Goal: Task Accomplishment & Management: Use online tool/utility

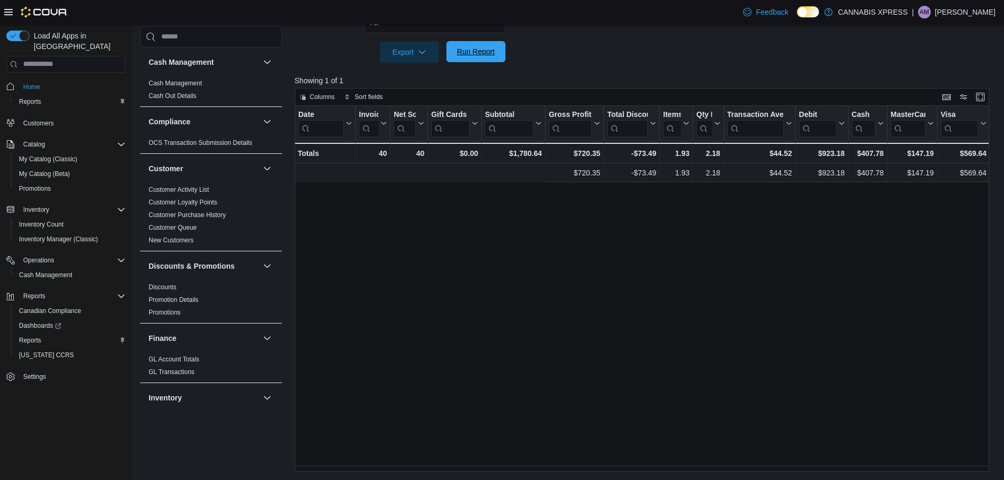
scroll to position [0, 359]
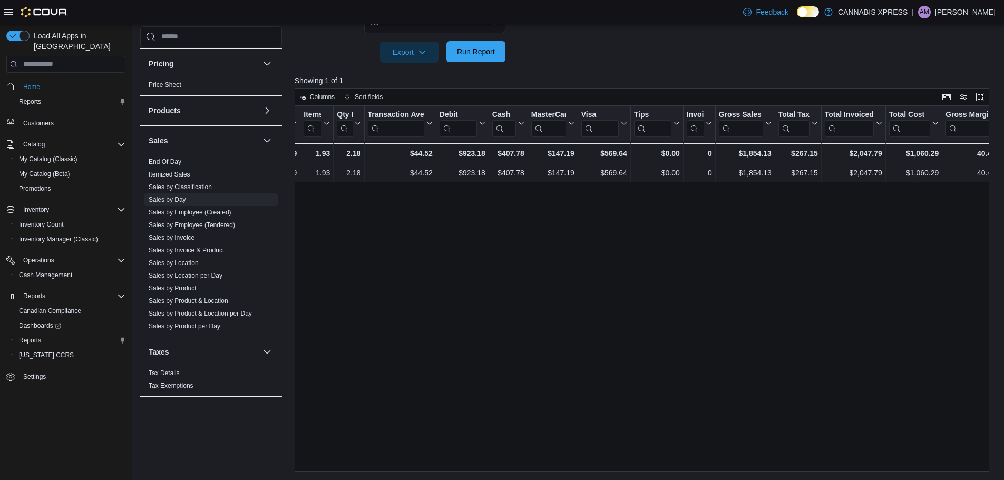
click at [495, 59] on span "Run Report" at bounding box center [476, 51] width 46 height 21
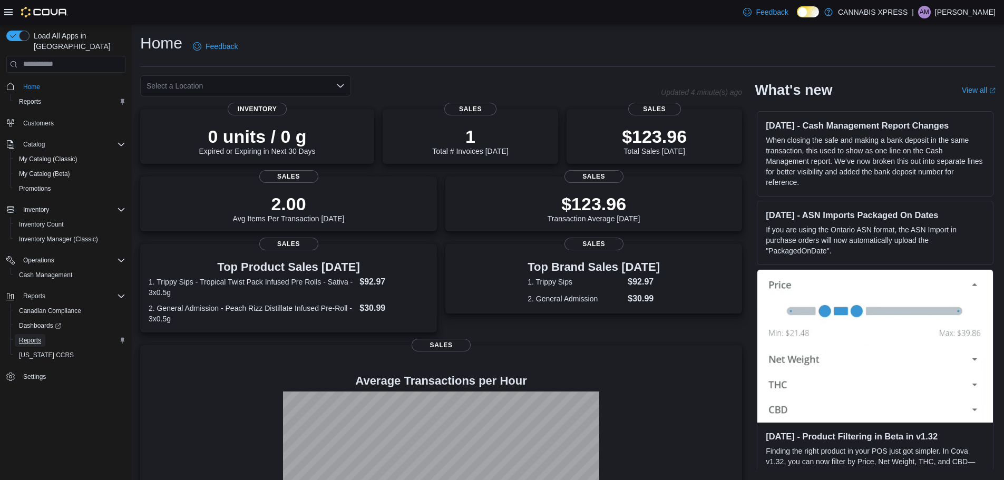
click at [26, 336] on span "Reports" at bounding box center [30, 340] width 22 height 8
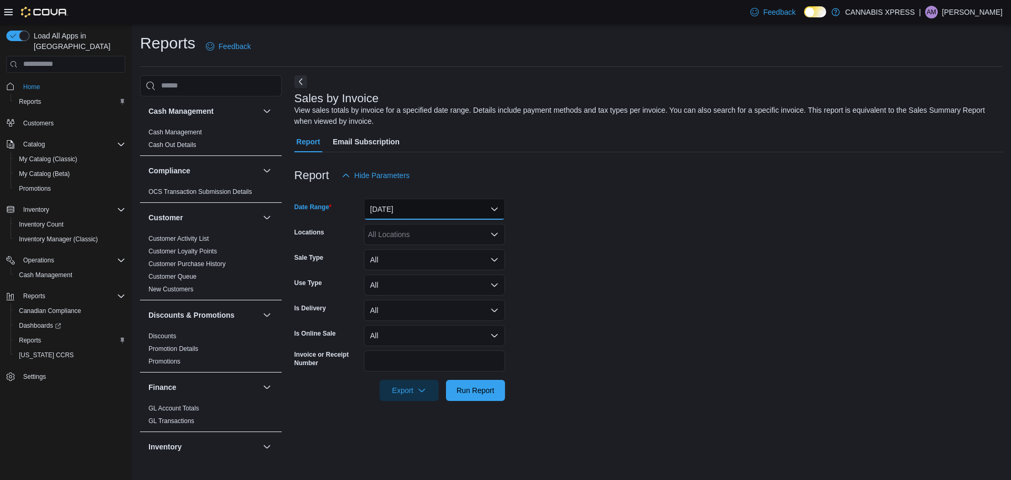
click at [442, 209] on button "Yesterday" at bounding box center [434, 209] width 141 height 21
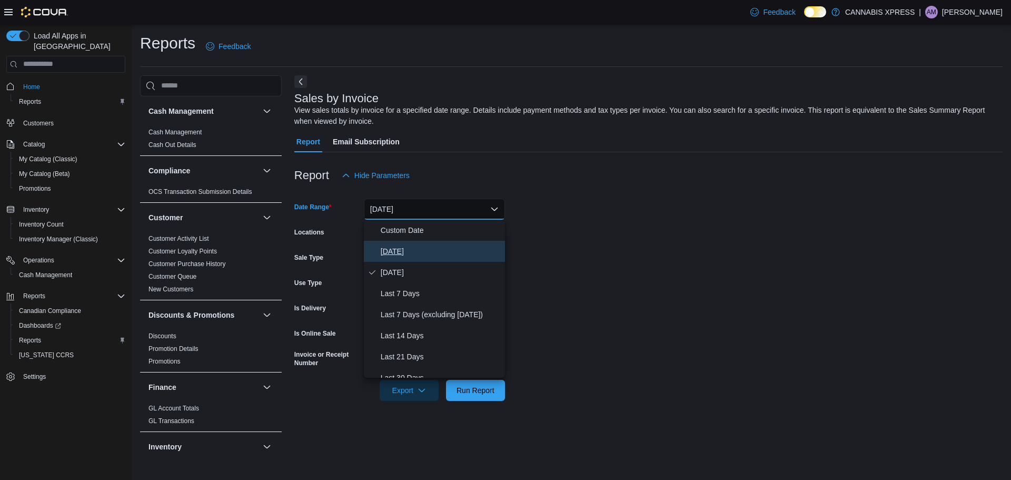
click at [400, 249] on span "[DATE]" at bounding box center [441, 251] width 120 height 13
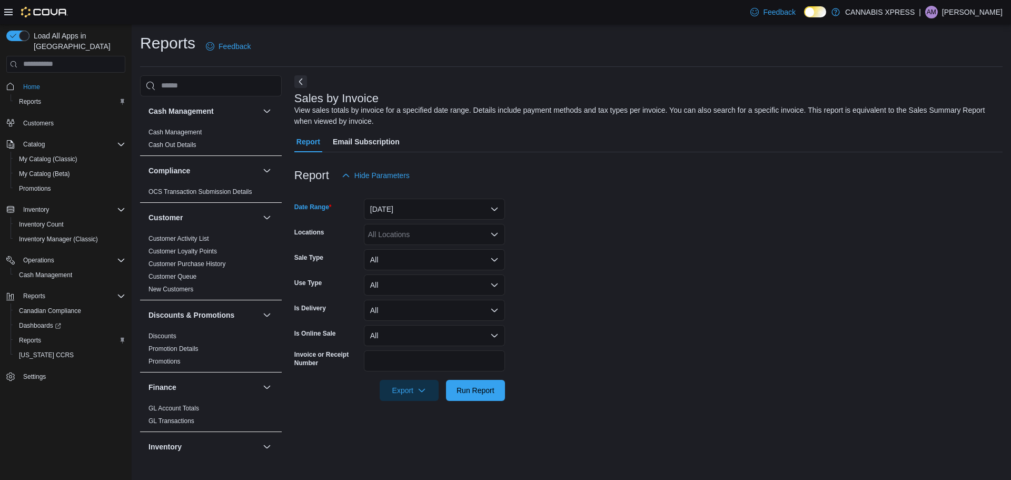
click at [478, 238] on div "All Locations" at bounding box center [434, 234] width 141 height 21
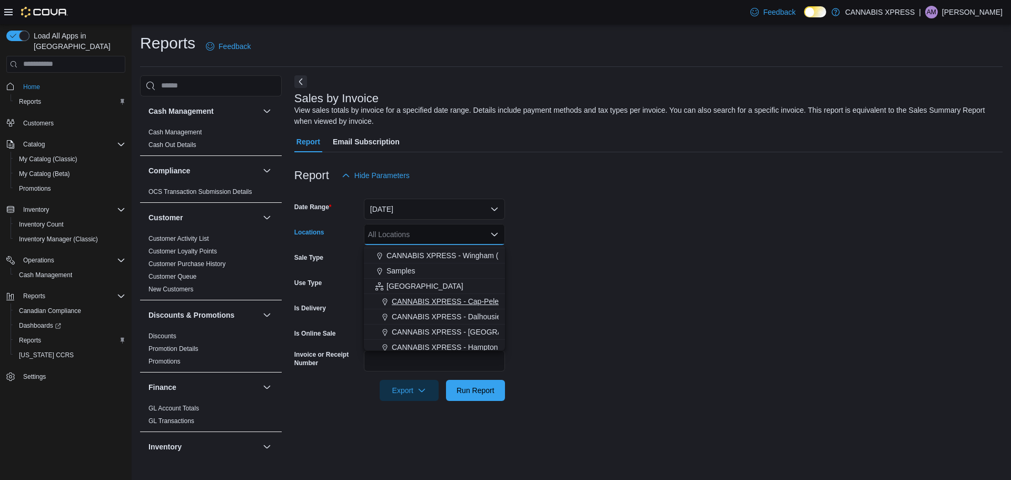
scroll to position [261, 0]
click at [444, 328] on span "CANNABIS XPRESS - St. [PERSON_NAME] ([GEOGRAPHIC_DATA])" at bounding box center [508, 327] width 232 height 11
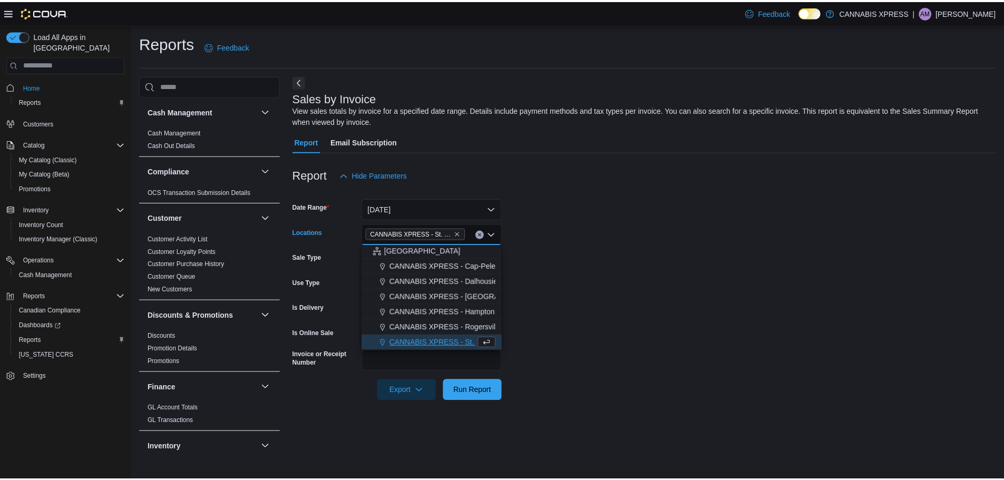
scroll to position [246, 0]
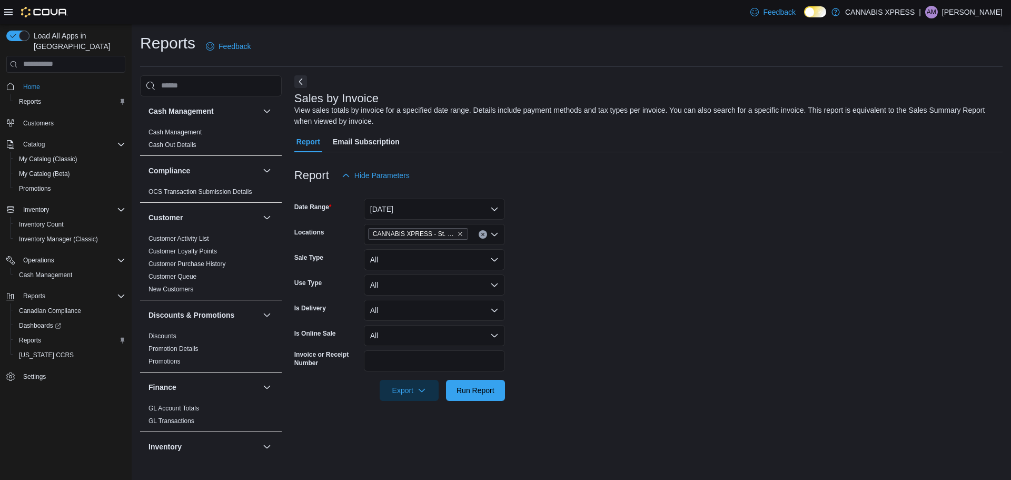
click at [641, 248] on form "Date Range Today Locations CANNABIS XPRESS - St. Andrews (Water Street) Sale Ty…" at bounding box center [648, 293] width 709 height 215
click at [459, 388] on span "Run Report" at bounding box center [476, 390] width 38 height 11
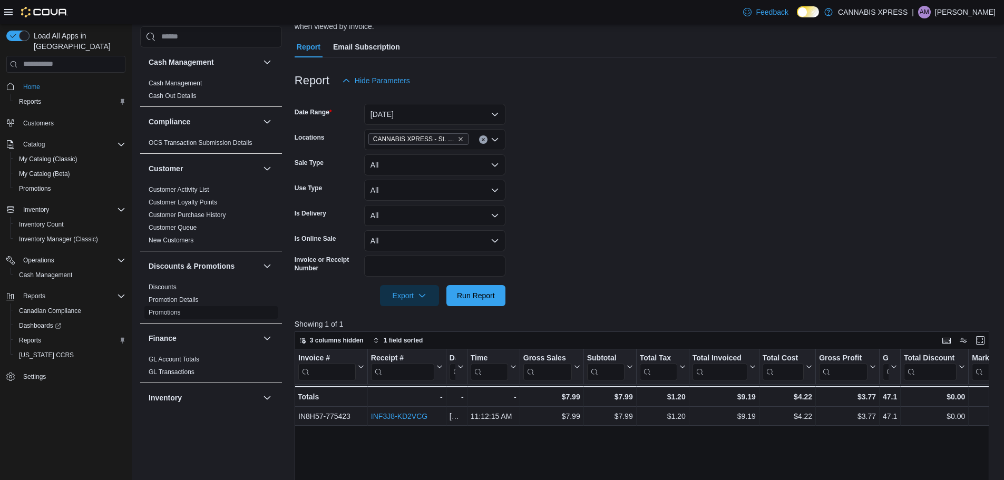
scroll to position [75, 0]
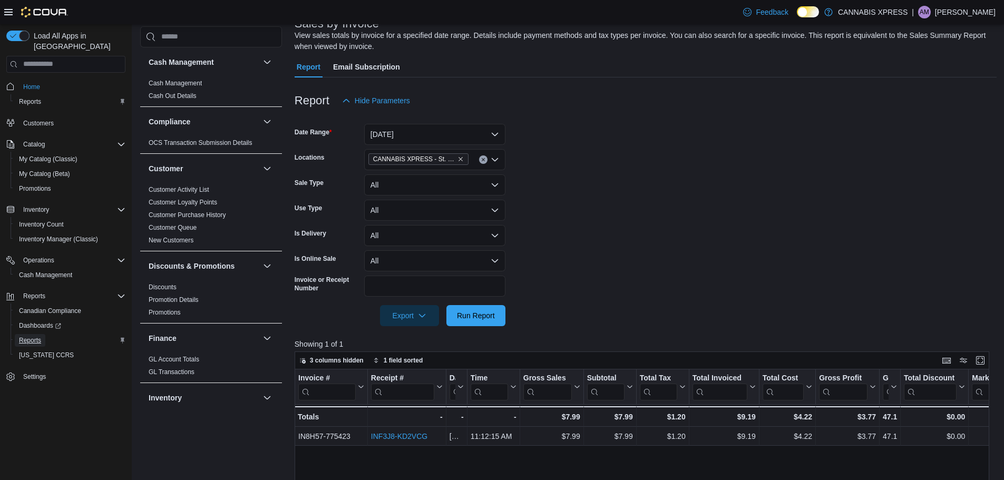
click at [31, 336] on span "Reports" at bounding box center [30, 340] width 22 height 8
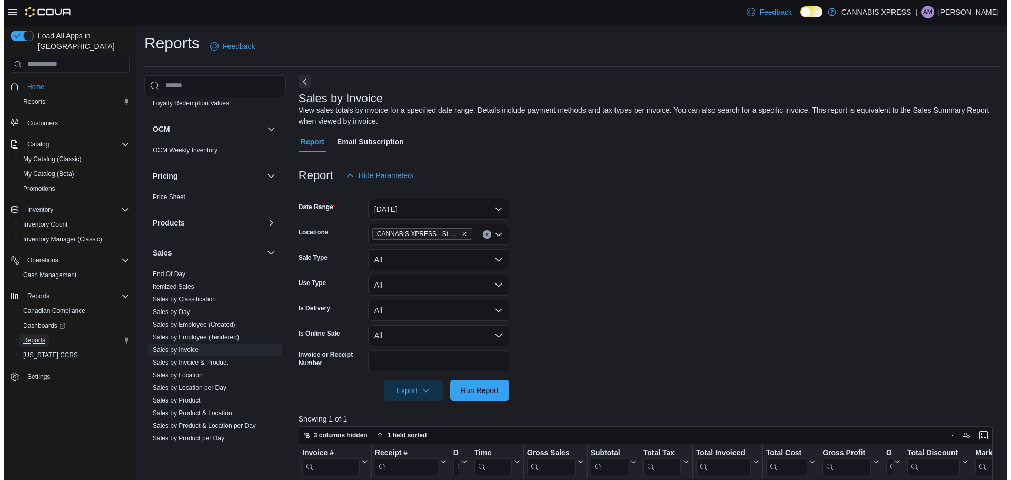
scroll to position [579, 0]
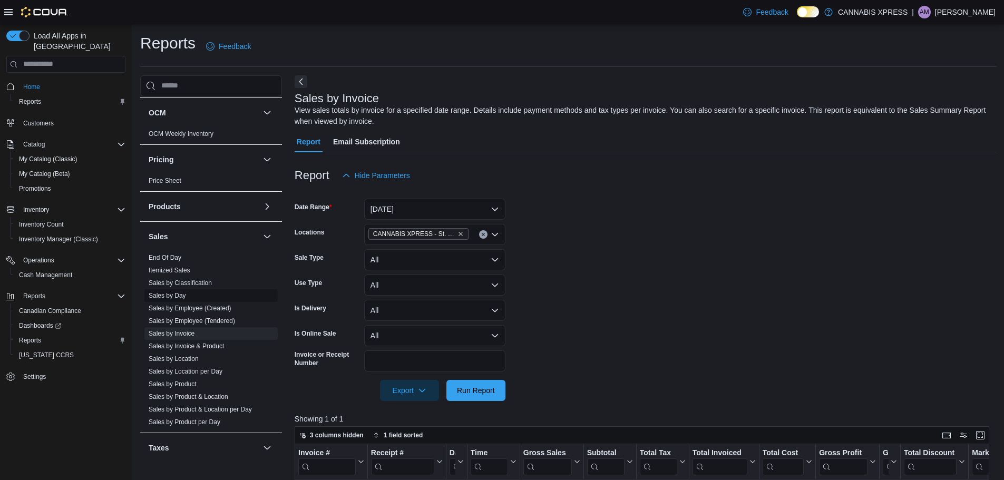
click at [166, 296] on link "Sales by Day" at bounding box center [167, 295] width 37 height 7
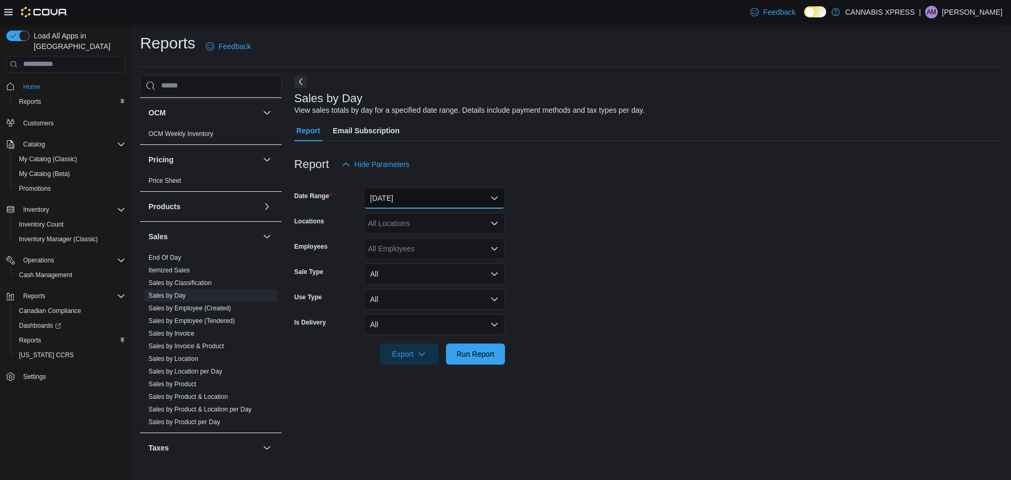
click at [487, 198] on button "Yesterday" at bounding box center [434, 198] width 141 height 21
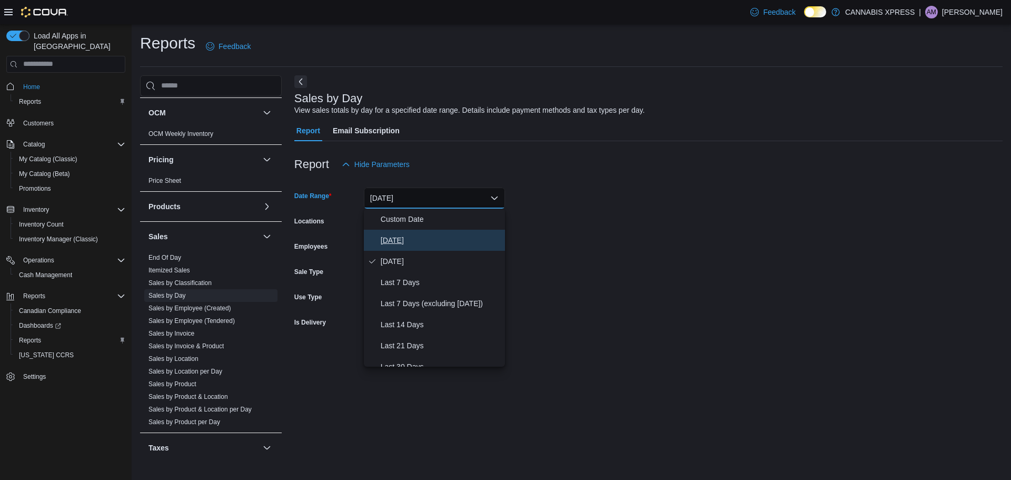
click at [391, 239] on span "[DATE]" at bounding box center [441, 240] width 120 height 13
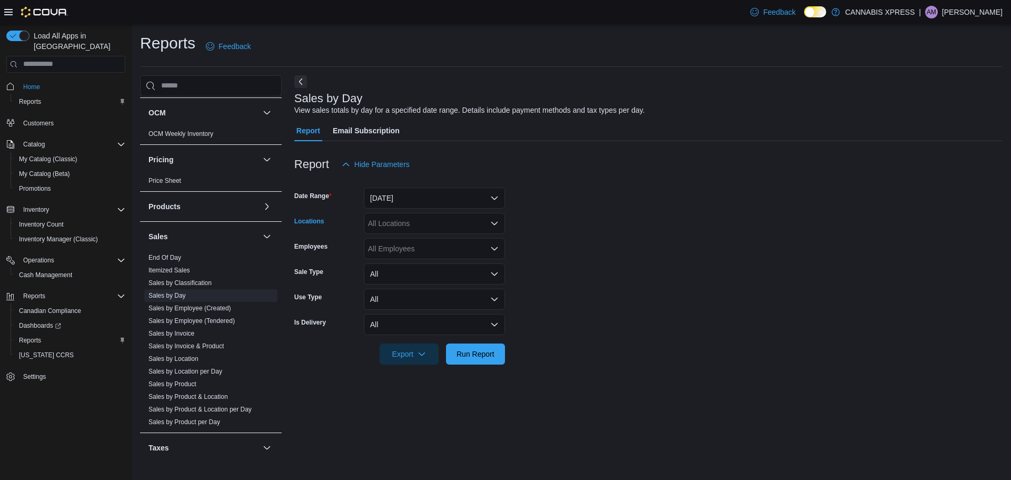
click at [411, 225] on div "All Locations" at bounding box center [434, 223] width 141 height 21
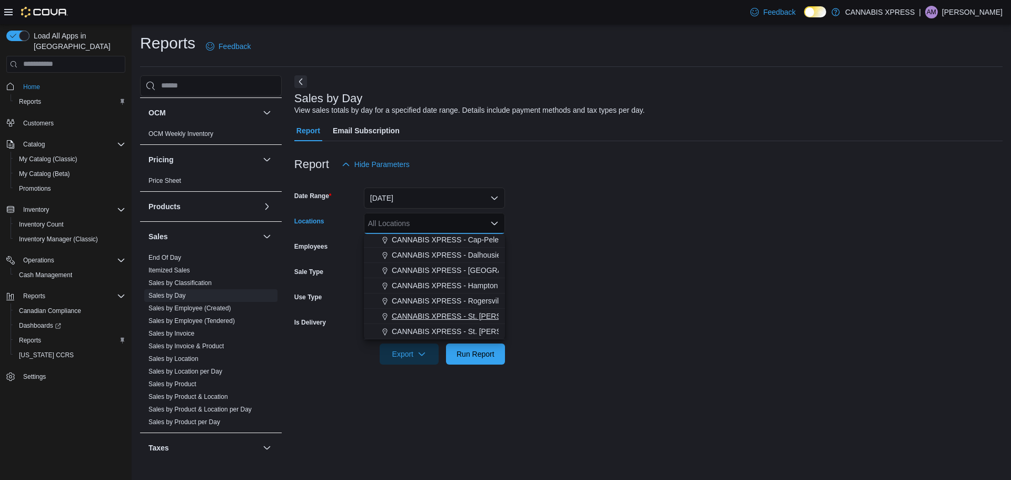
click at [428, 318] on span "CANNABIS XPRESS - St. [PERSON_NAME] ([GEOGRAPHIC_DATA])" at bounding box center [508, 316] width 232 height 11
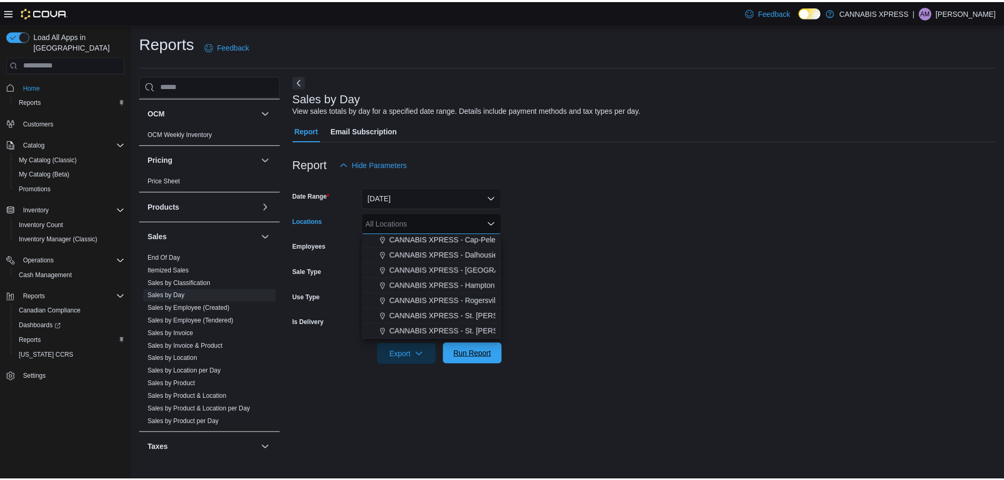
scroll to position [246, 0]
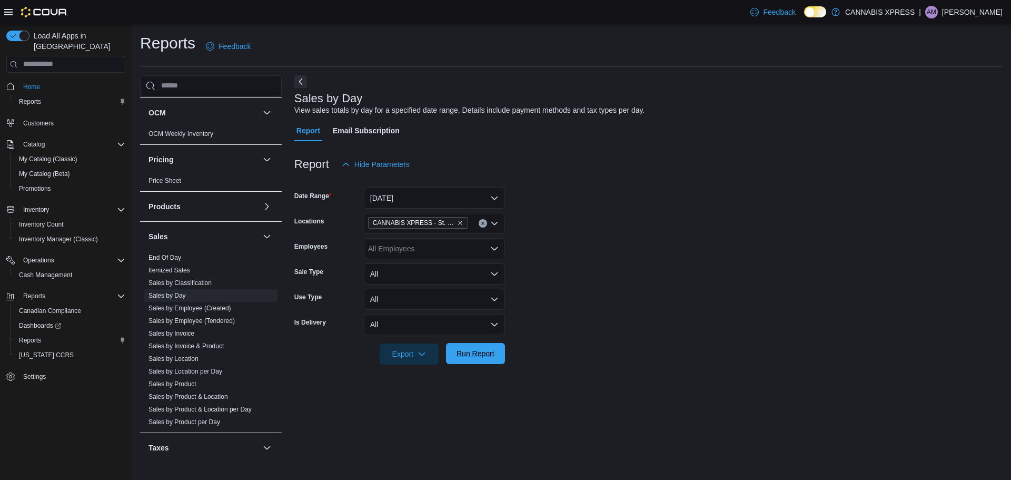
click at [483, 358] on span "Run Report" at bounding box center [476, 353] width 38 height 11
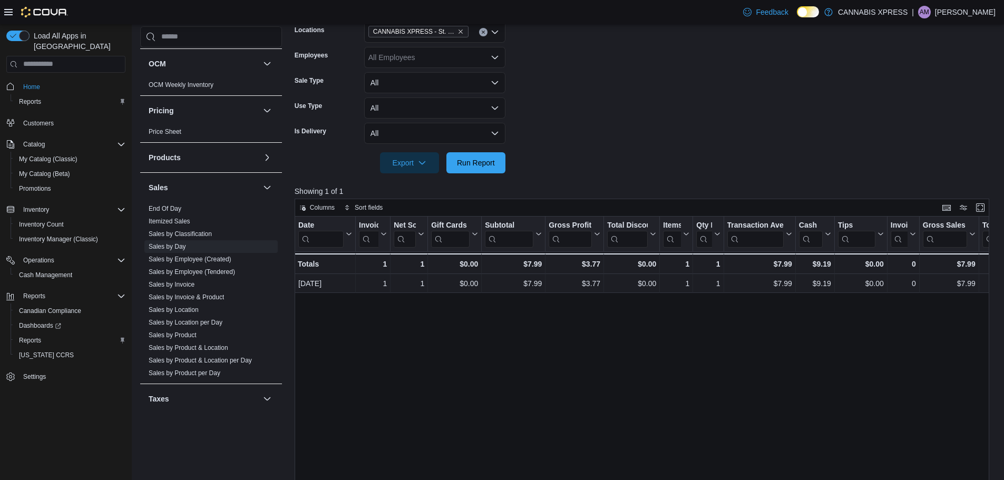
scroll to position [263, 0]
